Goal: Information Seeking & Learning: Learn about a topic

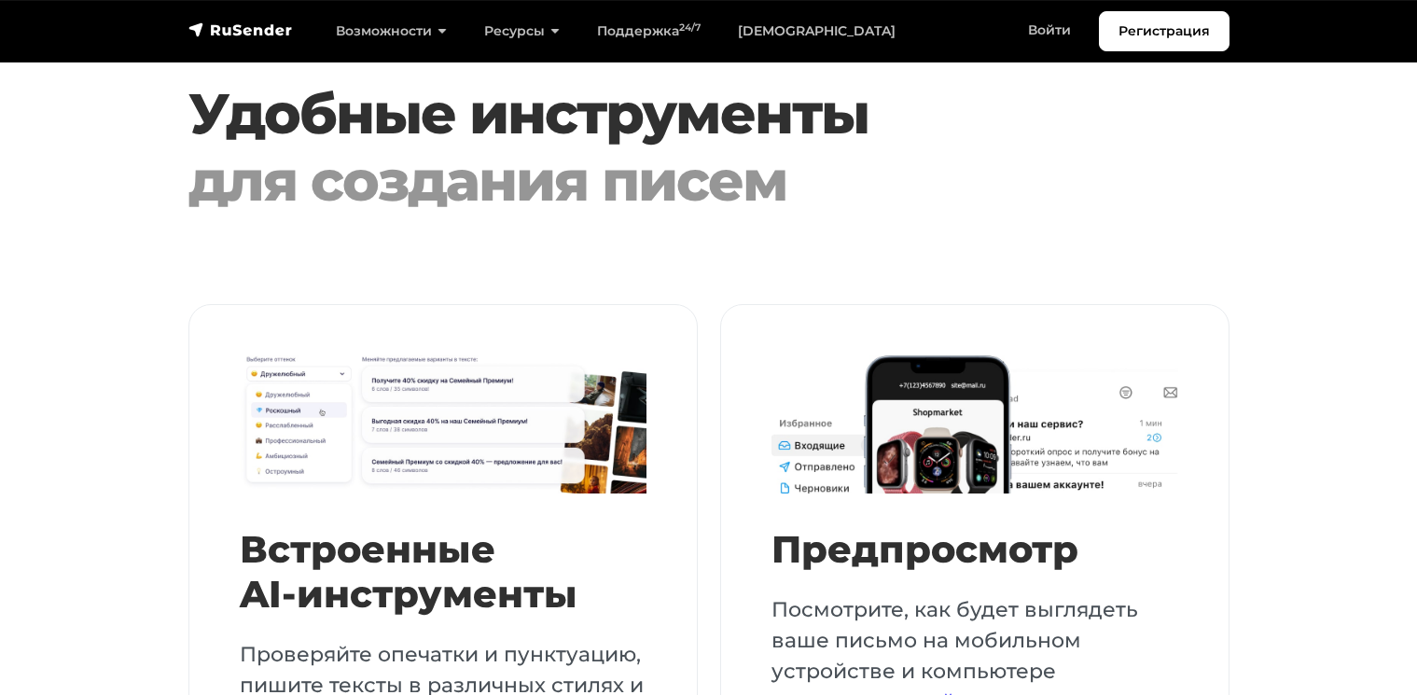
scroll to position [4237, 0]
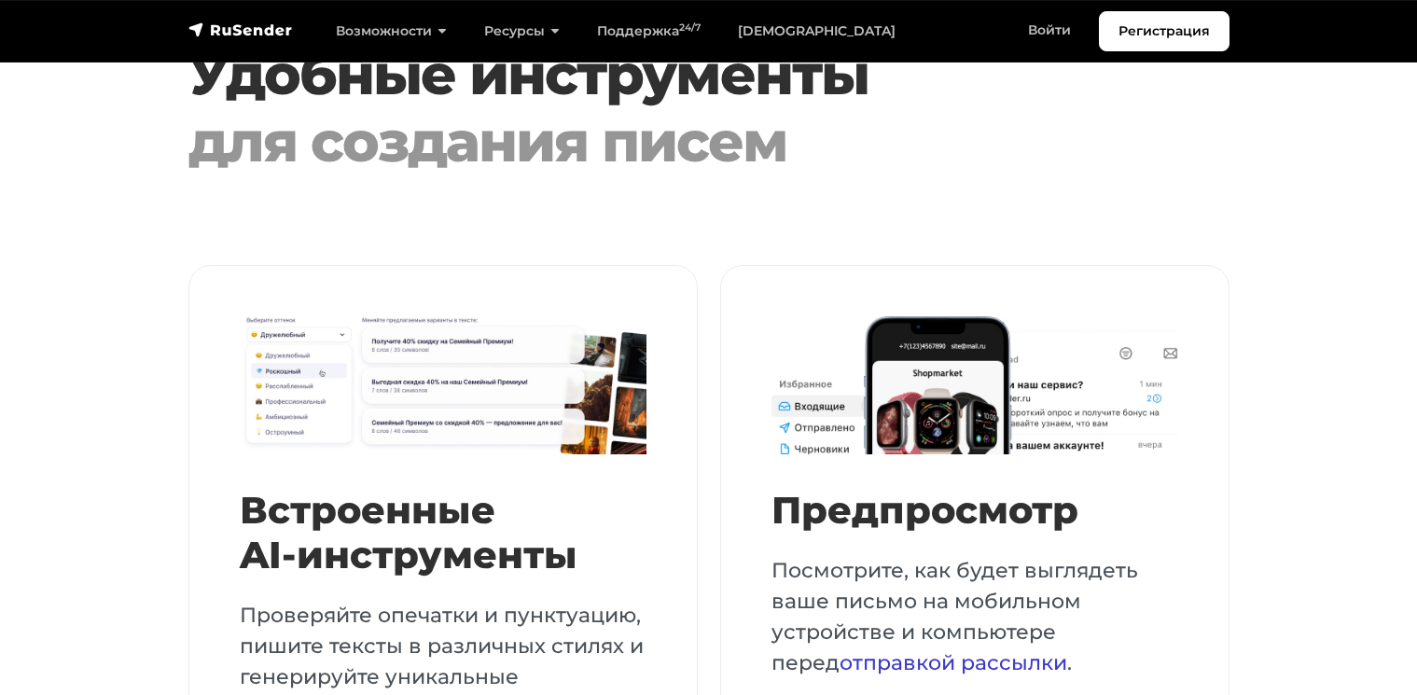
click at [840, 650] on link "отправкой рассылки" at bounding box center [954, 662] width 228 height 25
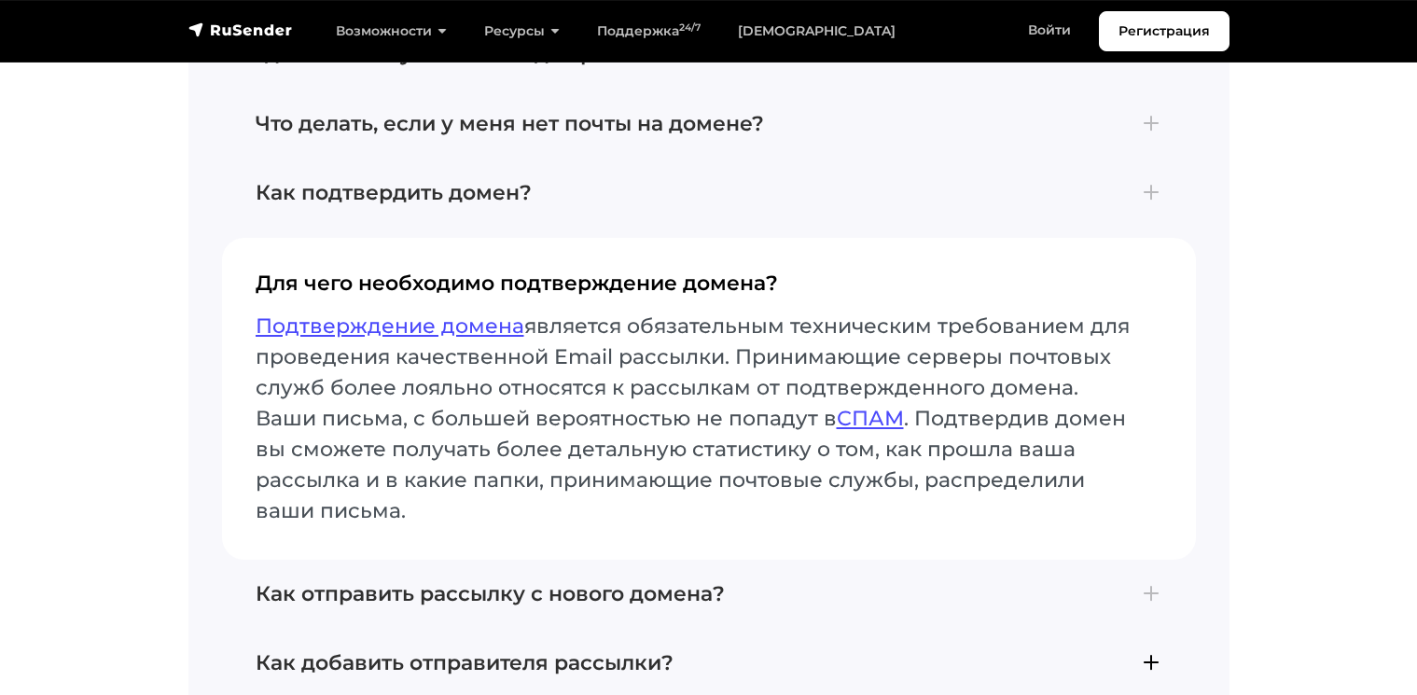
scroll to position [10277, 0]
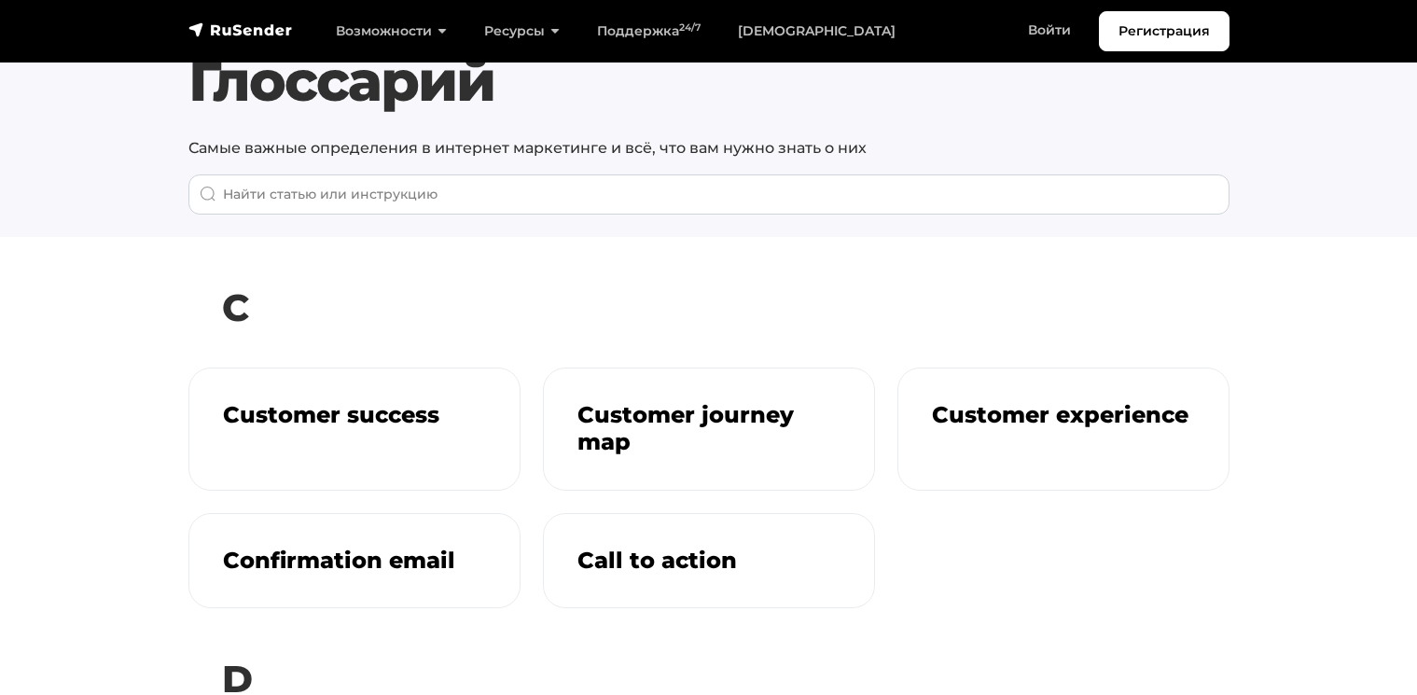
scroll to position [119, 0]
